Goal: Check status

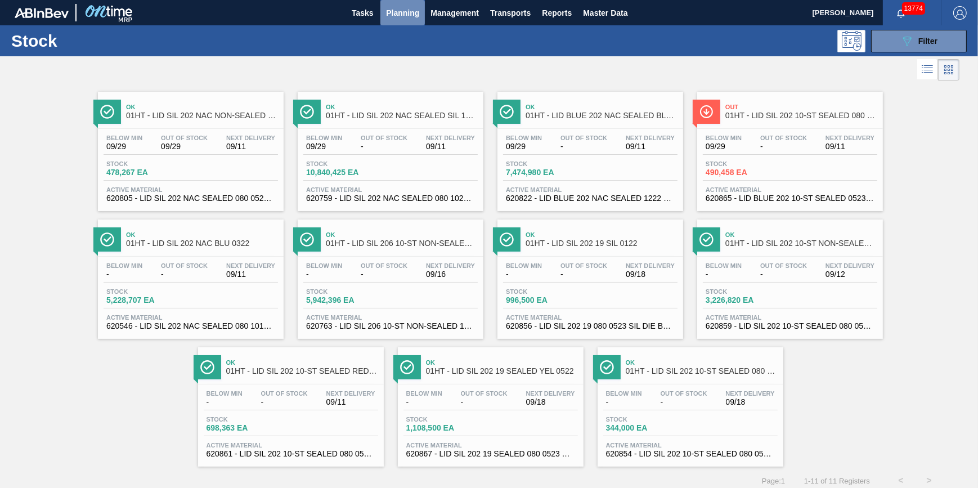
click at [406, 17] on span "Planning" at bounding box center [402, 13] width 33 height 14
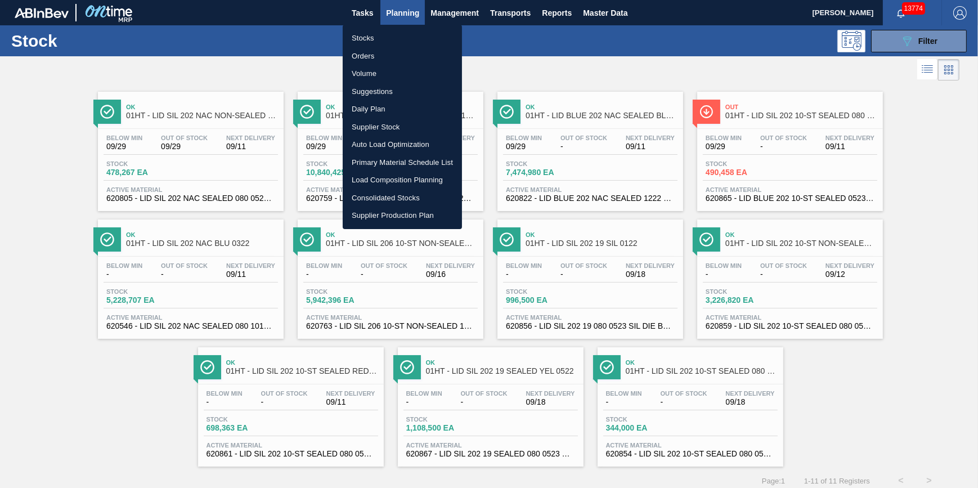
click at [516, 48] on div at bounding box center [489, 244] width 978 height 488
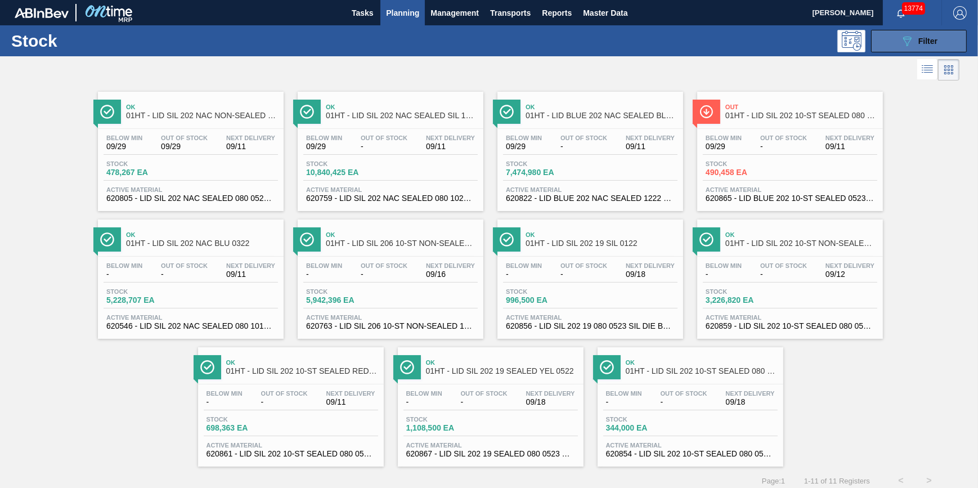
click at [893, 38] on button "089F7B8B-B2A5-4AFE-B5C0-19BA573D28AC Filter" at bounding box center [919, 41] width 96 height 23
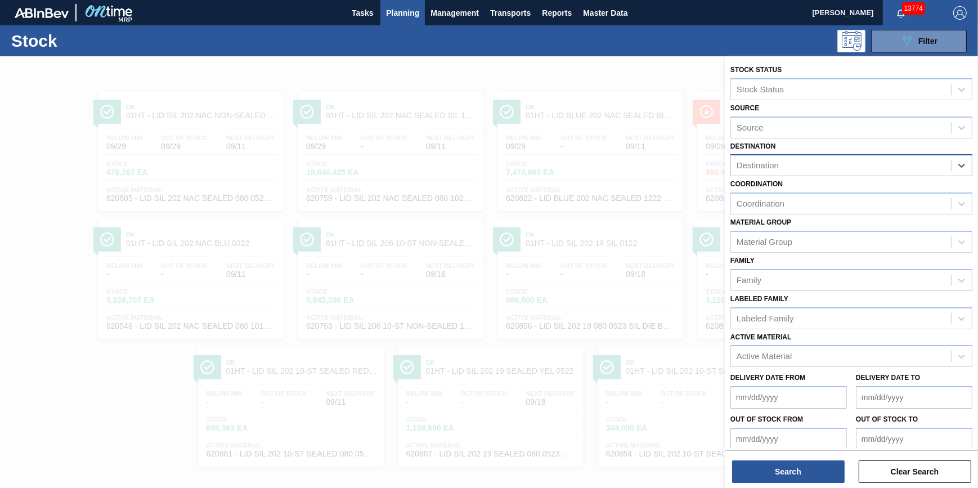
click at [939, 170] on div "Destination" at bounding box center [841, 166] width 220 height 16
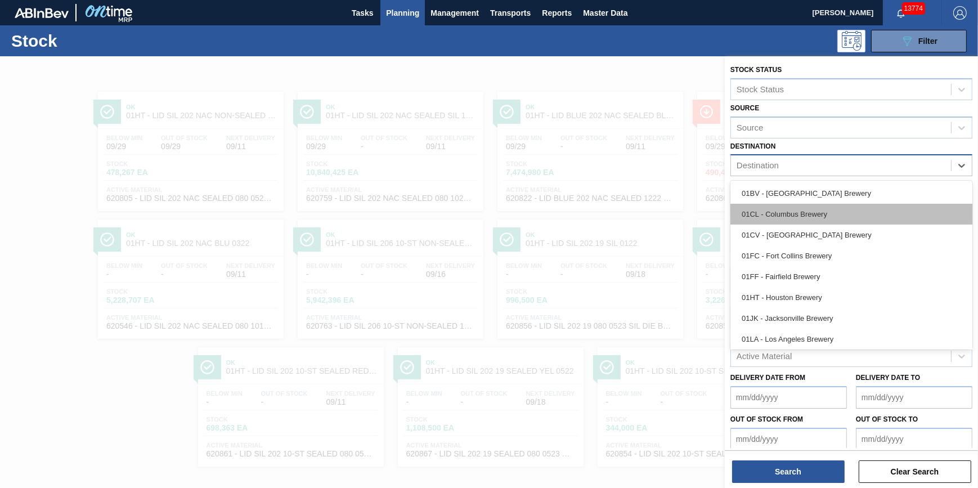
click at [877, 210] on div "01CL - Columbus Brewery" at bounding box center [851, 214] width 242 height 21
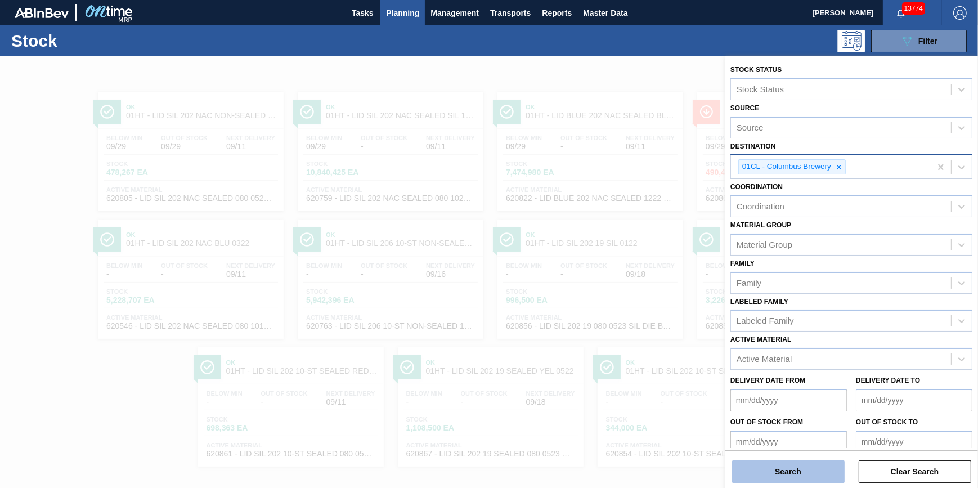
click at [767, 476] on button "Search" at bounding box center [788, 471] width 113 height 23
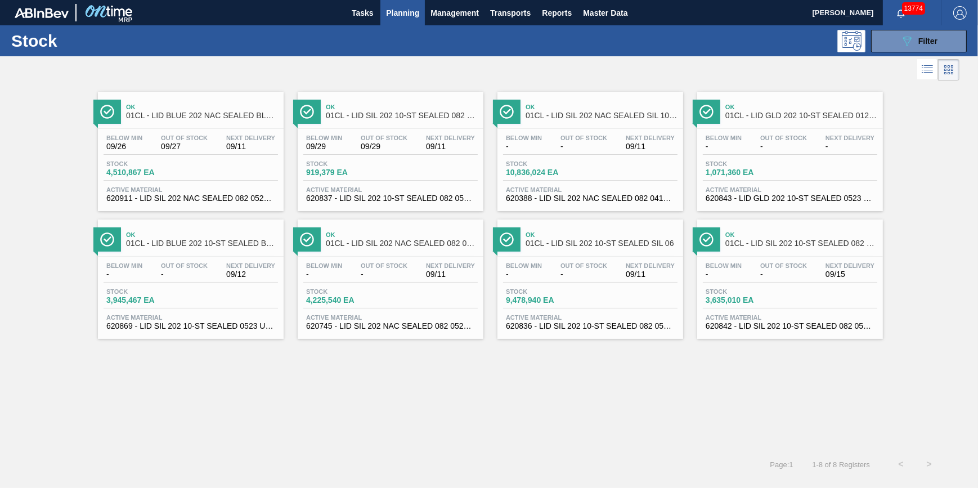
click at [172, 137] on span "Out Of Stock" at bounding box center [184, 137] width 47 height 7
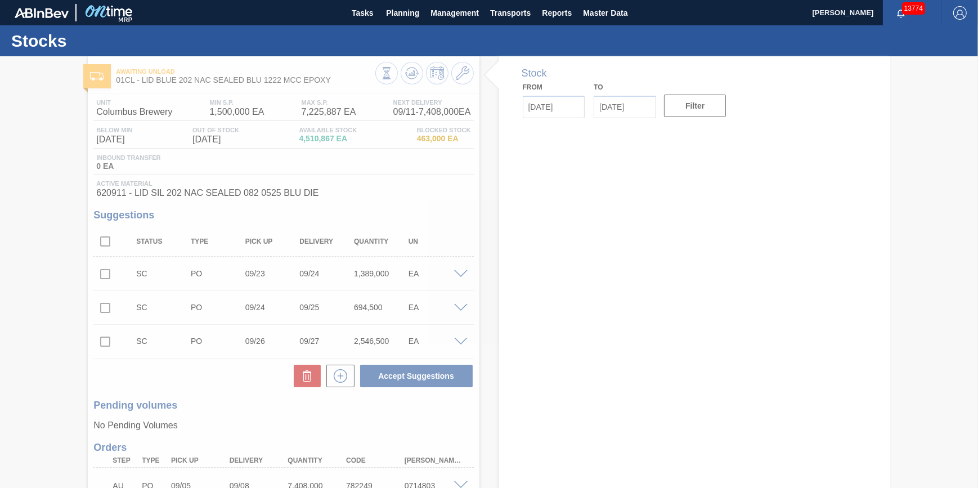
type input "[DATE]"
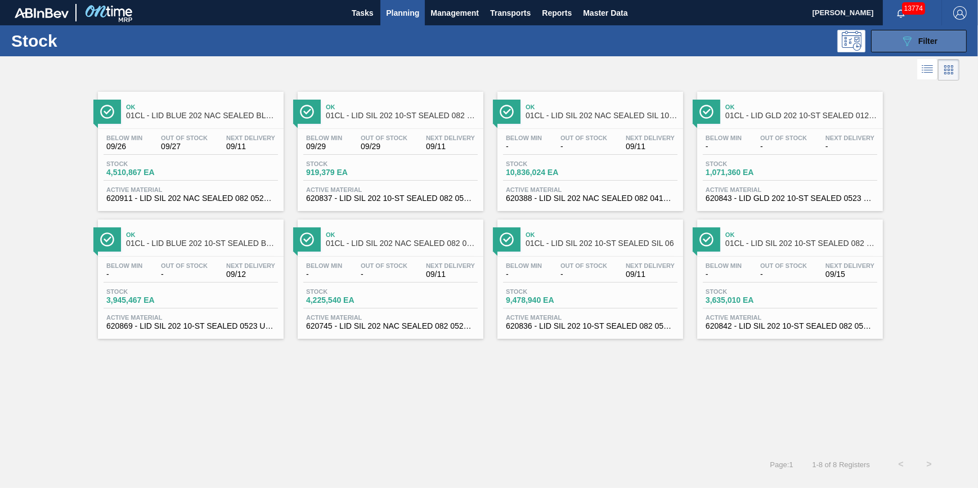
click at [931, 33] on button "089F7B8B-B2A5-4AFE-B5C0-19BA573D28AC Filter" at bounding box center [919, 41] width 96 height 23
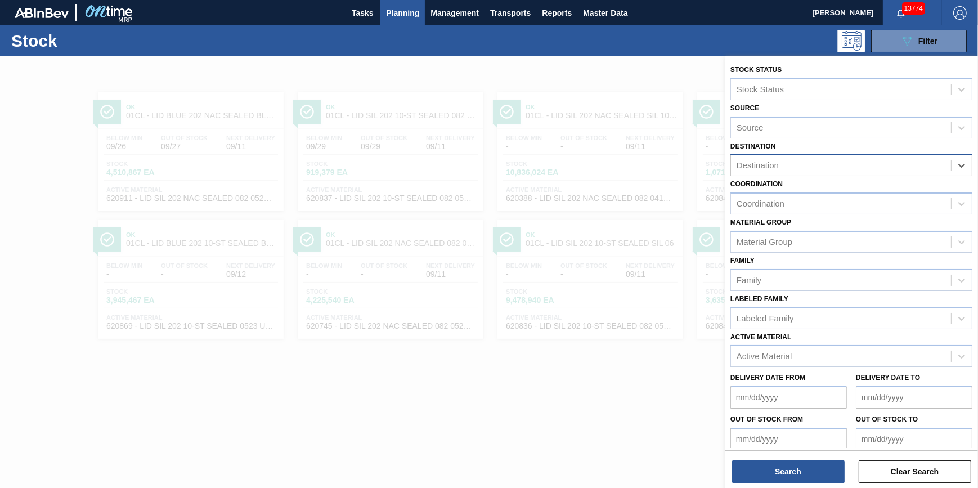
click at [939, 170] on div "Destination" at bounding box center [841, 166] width 220 height 16
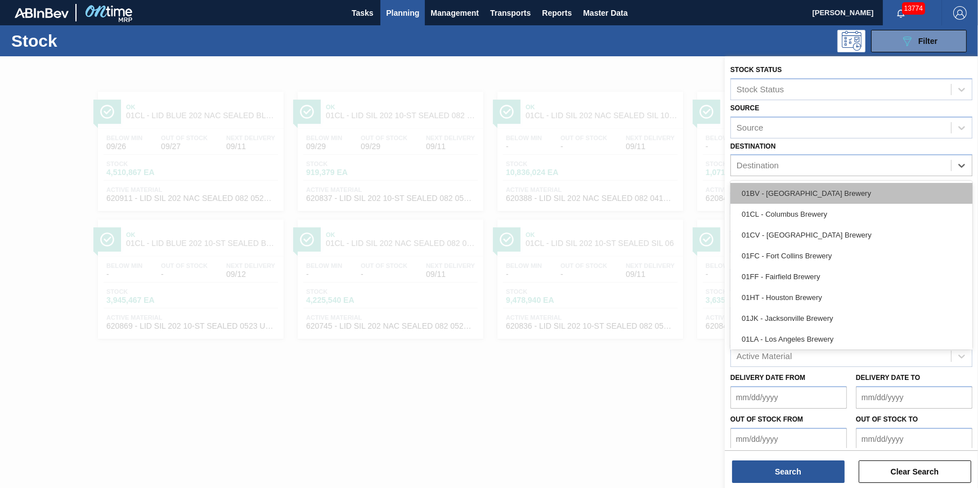
click at [898, 190] on div "01BV - [GEOGRAPHIC_DATA] Brewery" at bounding box center [851, 193] width 242 height 21
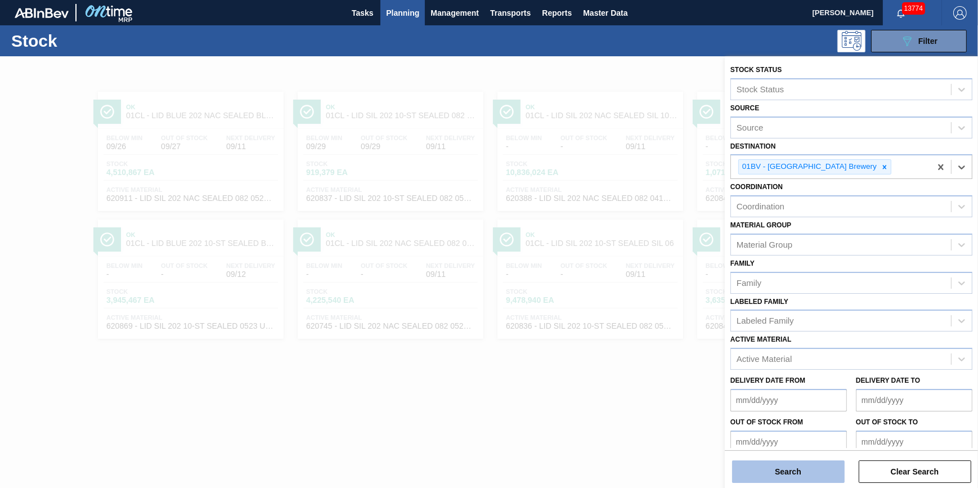
click at [776, 471] on button "Search" at bounding box center [788, 471] width 113 height 23
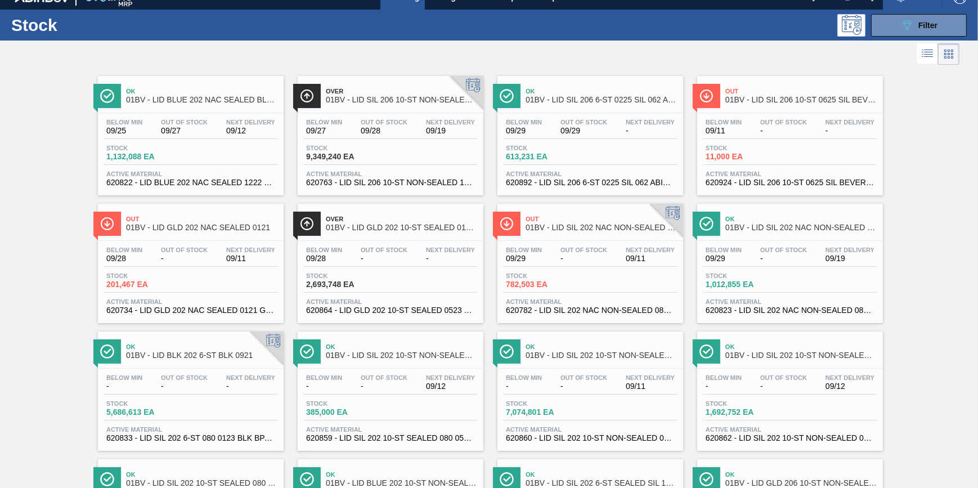
scroll to position [3, 0]
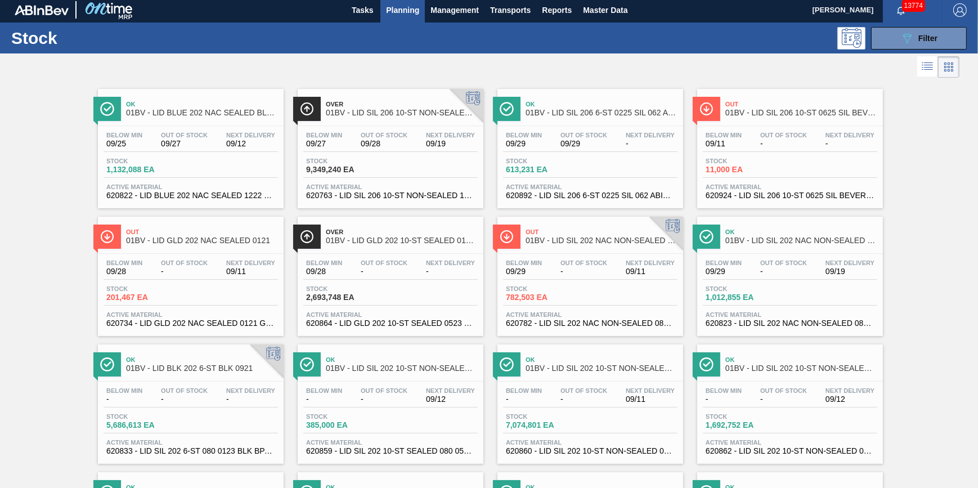
click at [857, 62] on div at bounding box center [479, 66] width 959 height 27
